Goal: Navigation & Orientation: Go to known website

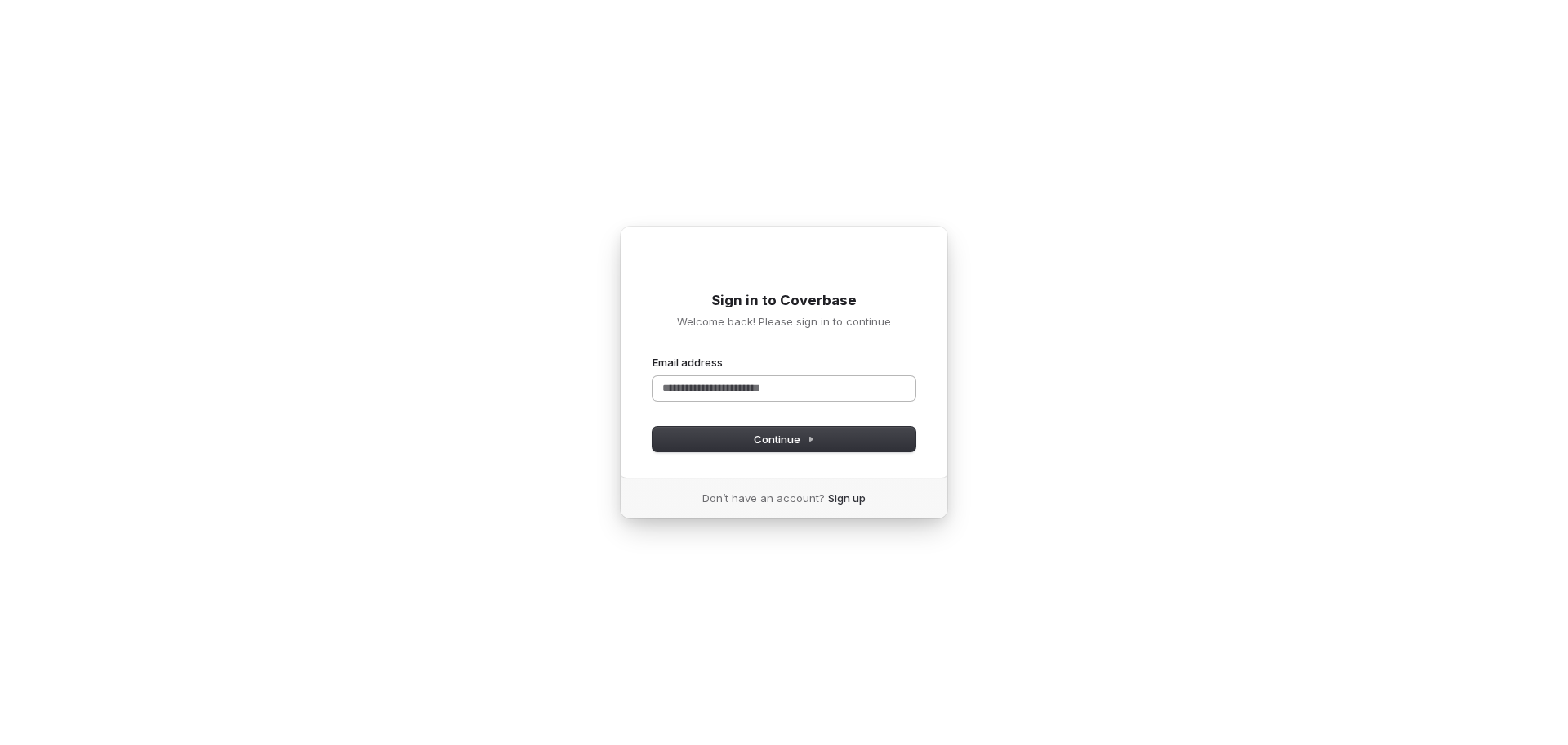
click at [712, 391] on input "Email address" at bounding box center [784, 388] width 263 height 25
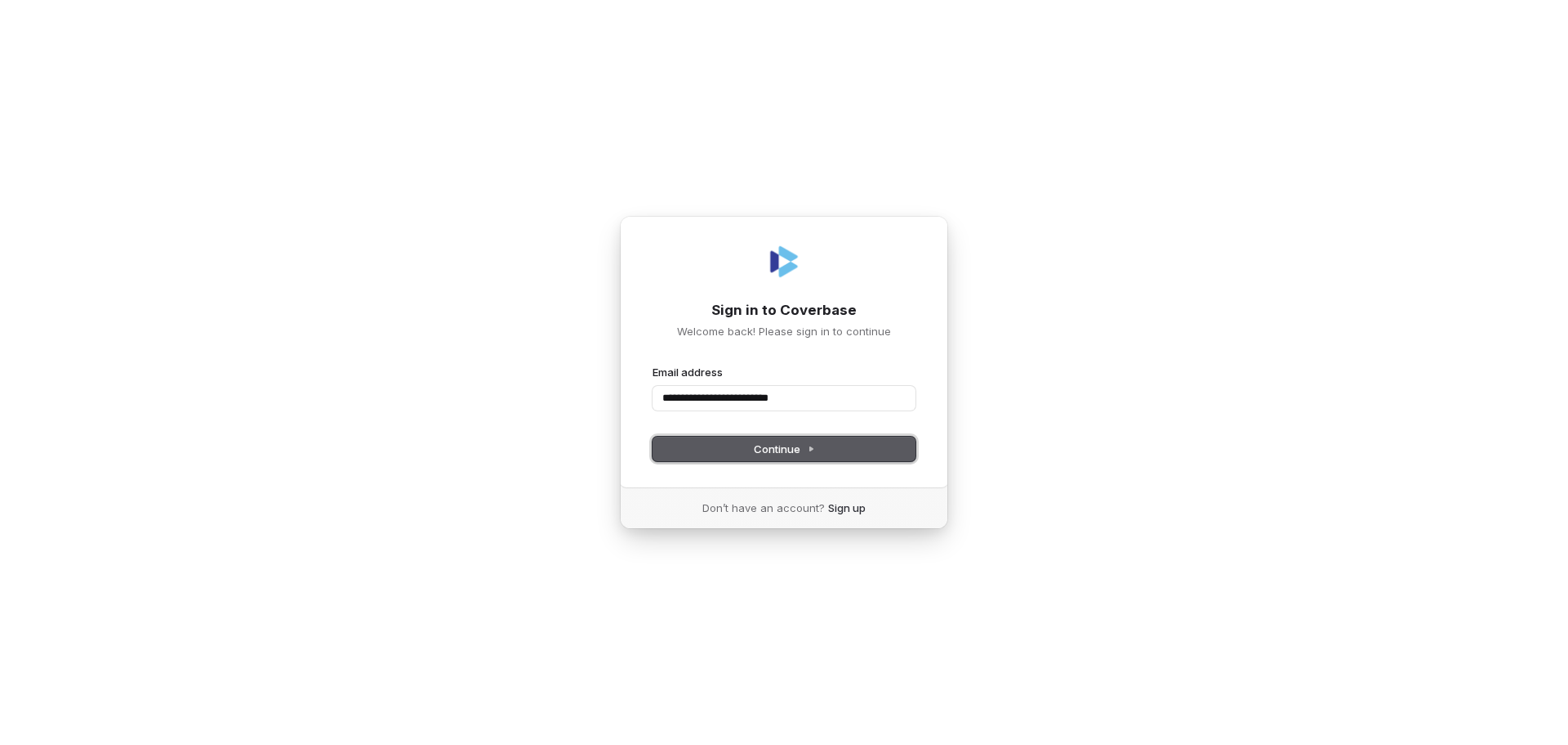
click at [702, 451] on button "Continue" at bounding box center [784, 449] width 263 height 25
type input "**********"
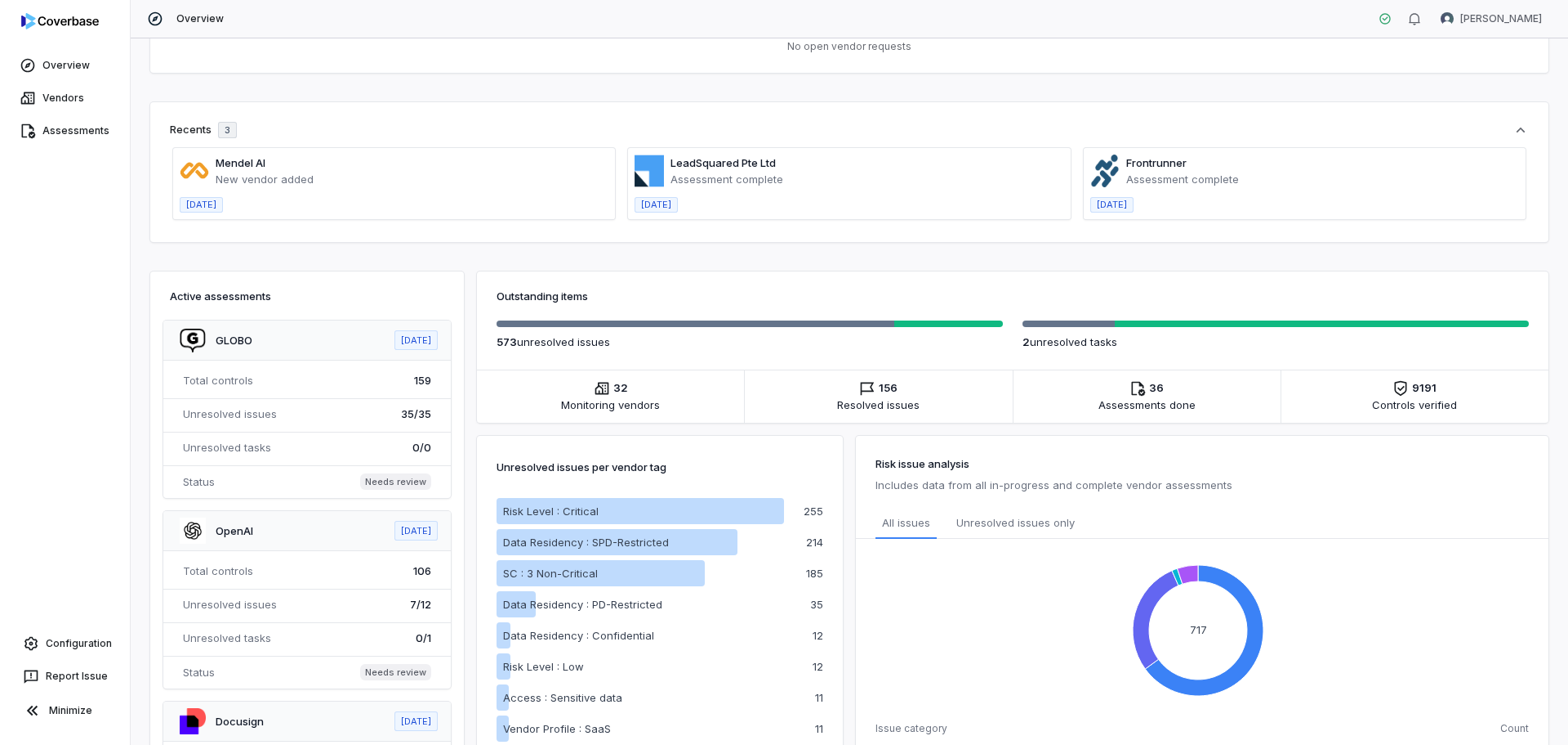
scroll to position [163, 0]
